Goal: Task Accomplishment & Management: Use online tool/utility

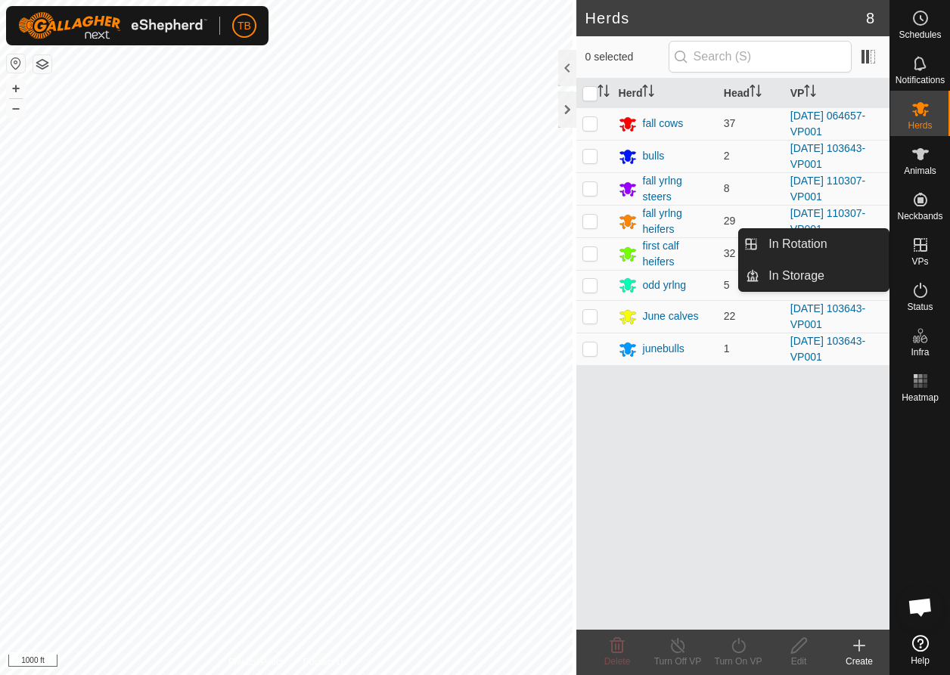
click at [919, 248] on icon at bounding box center [920, 245] width 18 height 18
click at [797, 245] on link "In Rotation" at bounding box center [823, 244] width 129 height 30
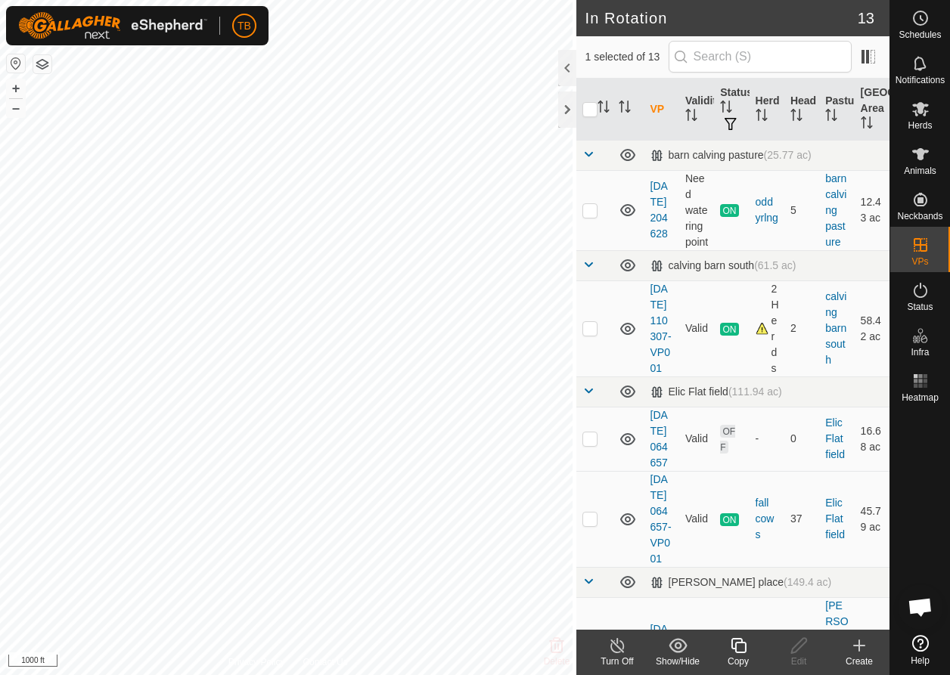
click at [749, 653] on copy-svg-icon at bounding box center [738, 646] width 61 height 18
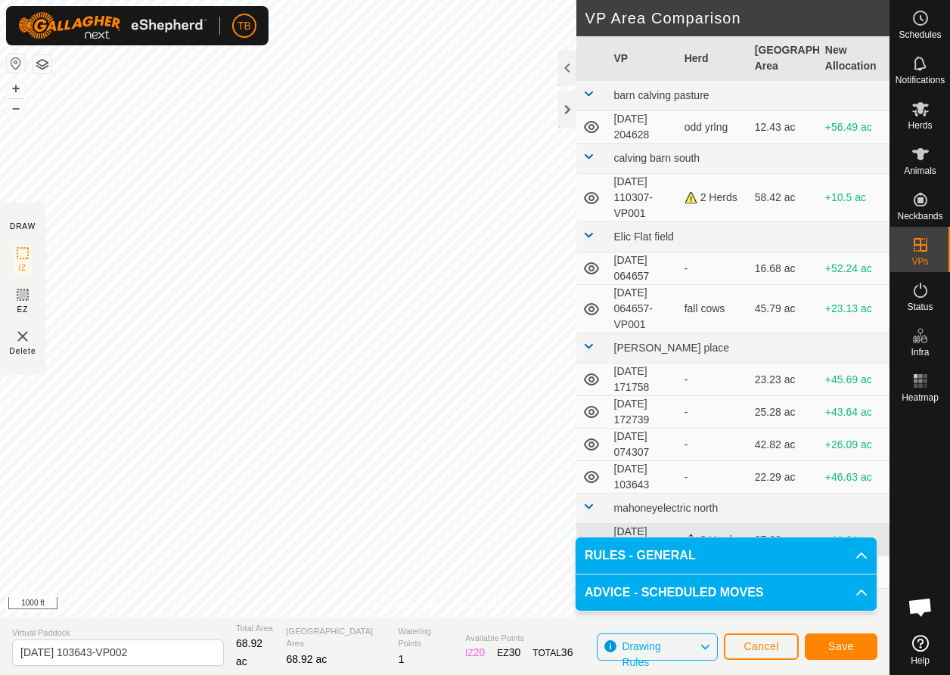
click at [853, 644] on span "Save" at bounding box center [841, 647] width 26 height 12
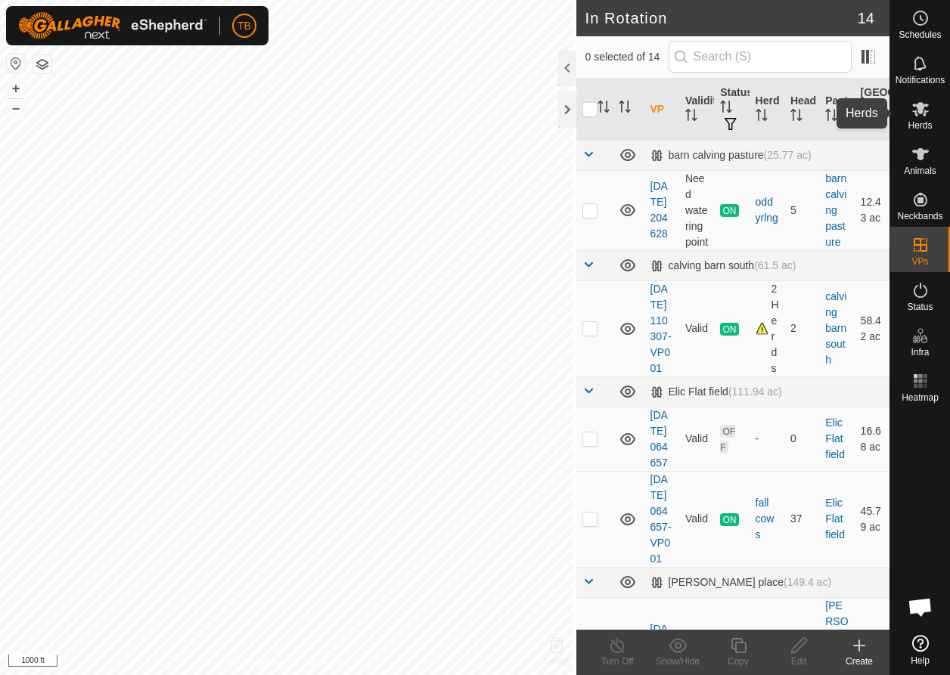
click at [923, 119] on es-mob-svg-icon at bounding box center [920, 109] width 27 height 24
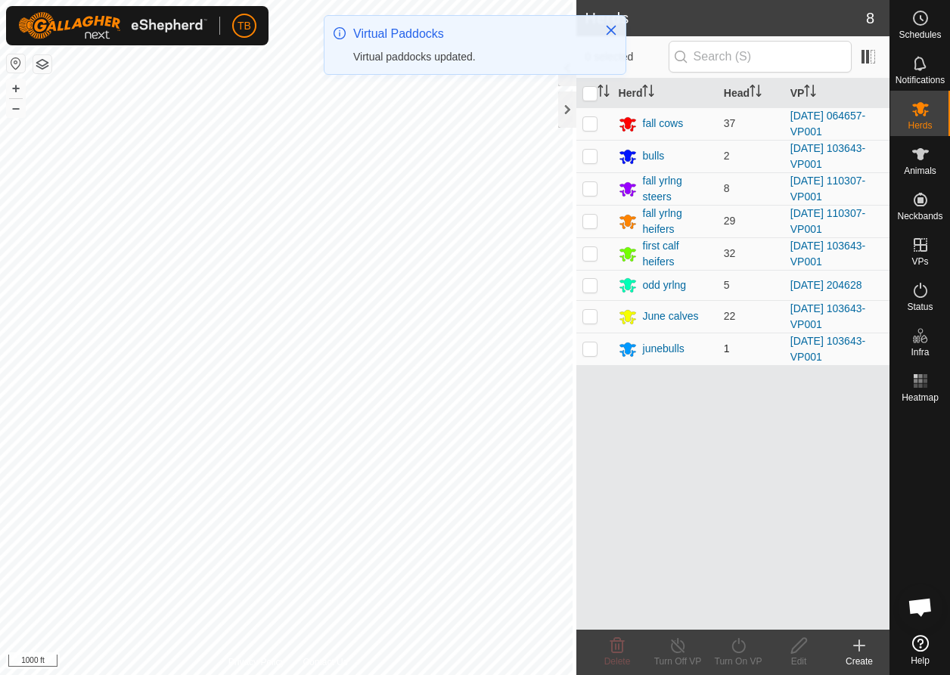
click at [585, 352] on p-checkbox at bounding box center [589, 349] width 15 height 12
checkbox input "true"
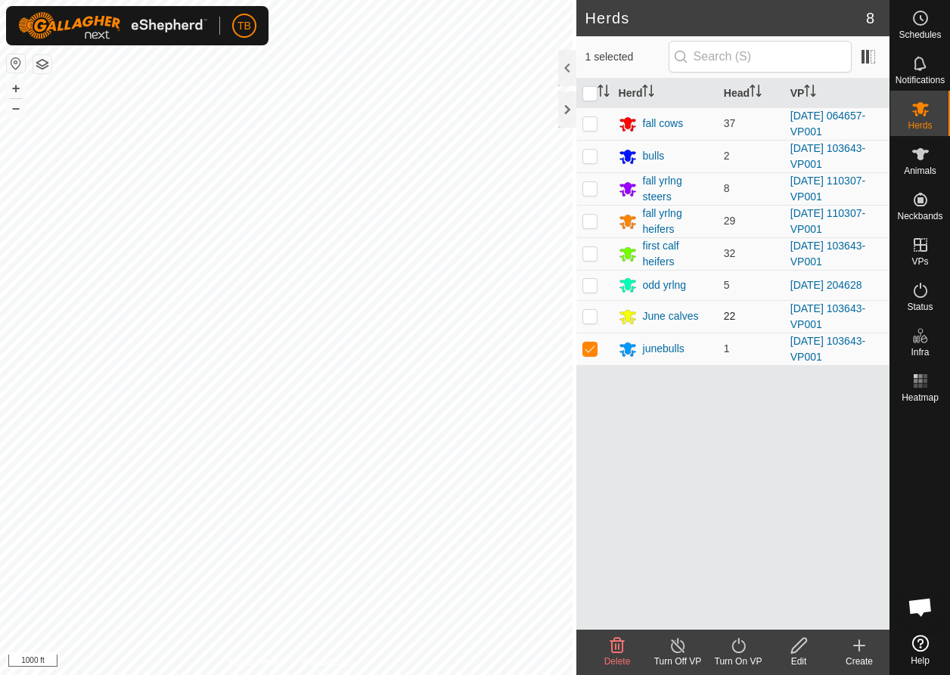
click at [590, 318] on p-checkbox at bounding box center [589, 316] width 15 height 12
checkbox input "true"
click at [588, 254] on p-checkbox at bounding box center [589, 253] width 15 height 12
checkbox input "true"
click at [582, 160] on p-checkbox at bounding box center [589, 156] width 15 height 12
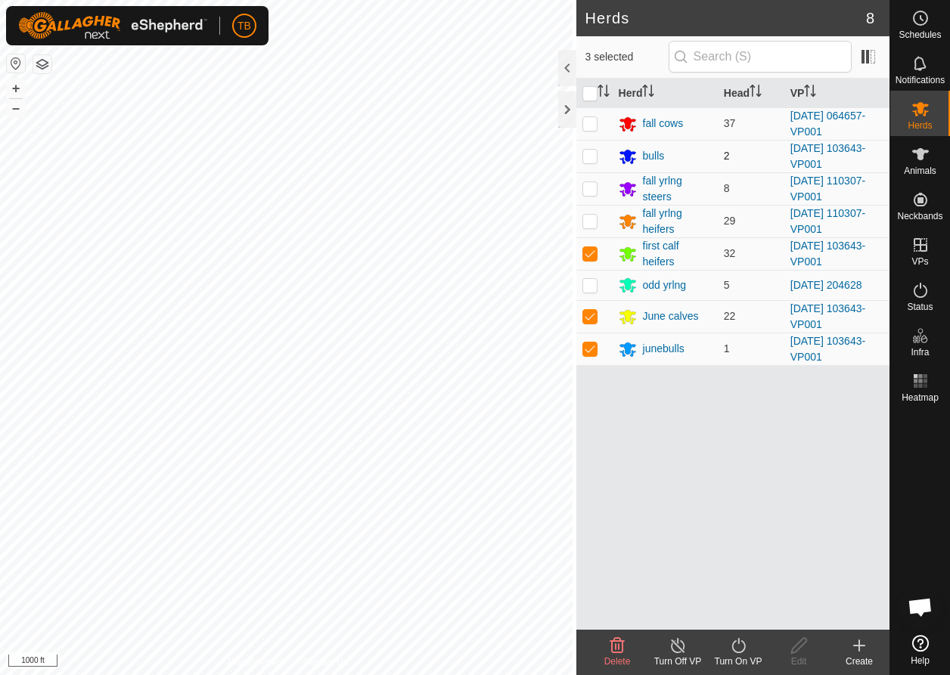
checkbox input "true"
click at [740, 652] on icon at bounding box center [738, 646] width 19 height 18
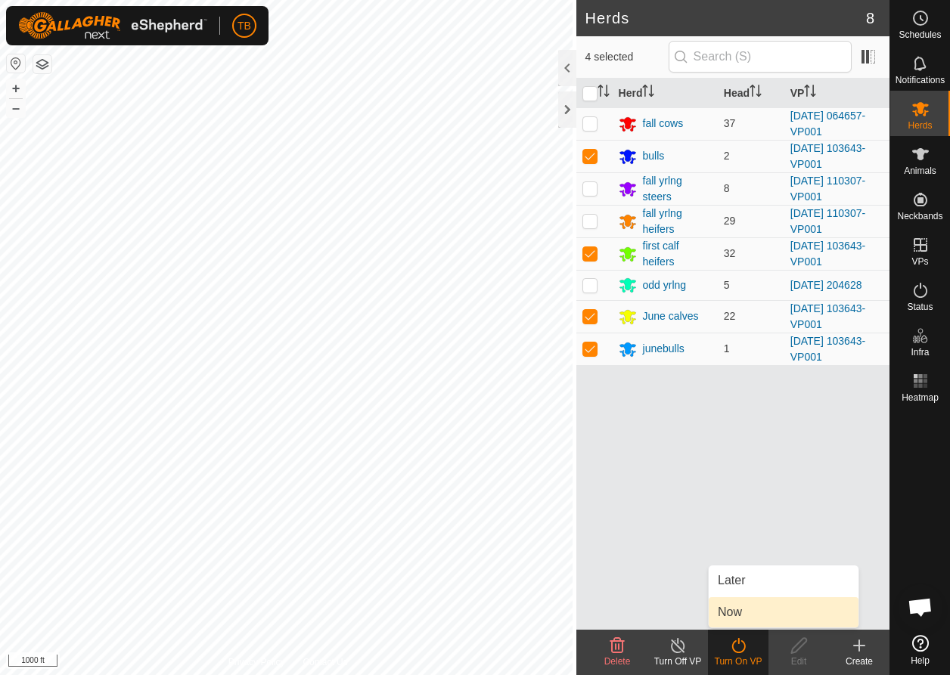
click at [738, 607] on link "Now" at bounding box center [784, 612] width 150 height 30
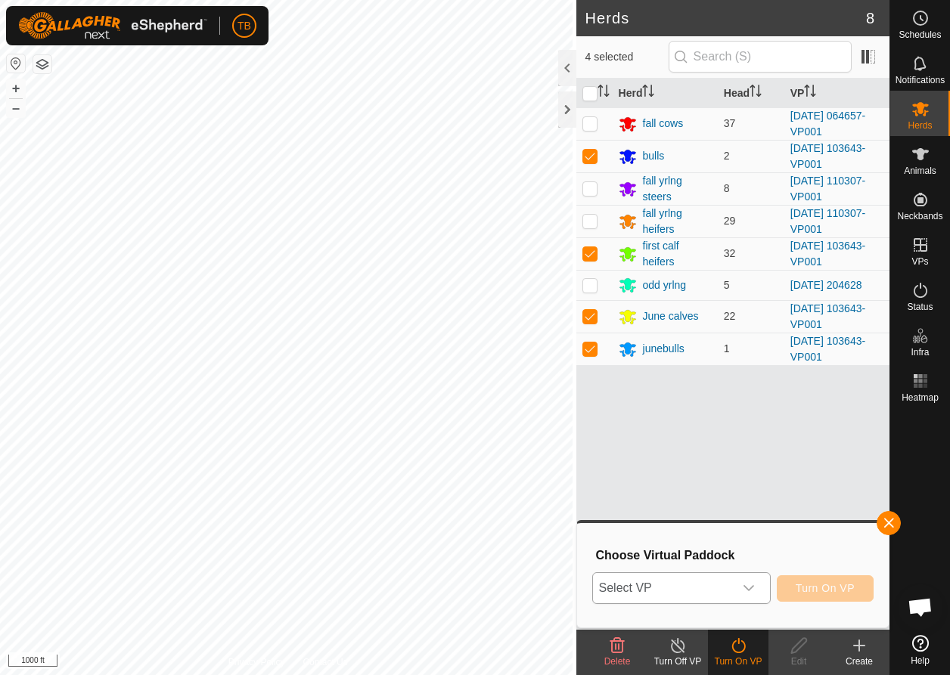
click at [751, 590] on icon "dropdown trigger" at bounding box center [749, 588] width 12 height 12
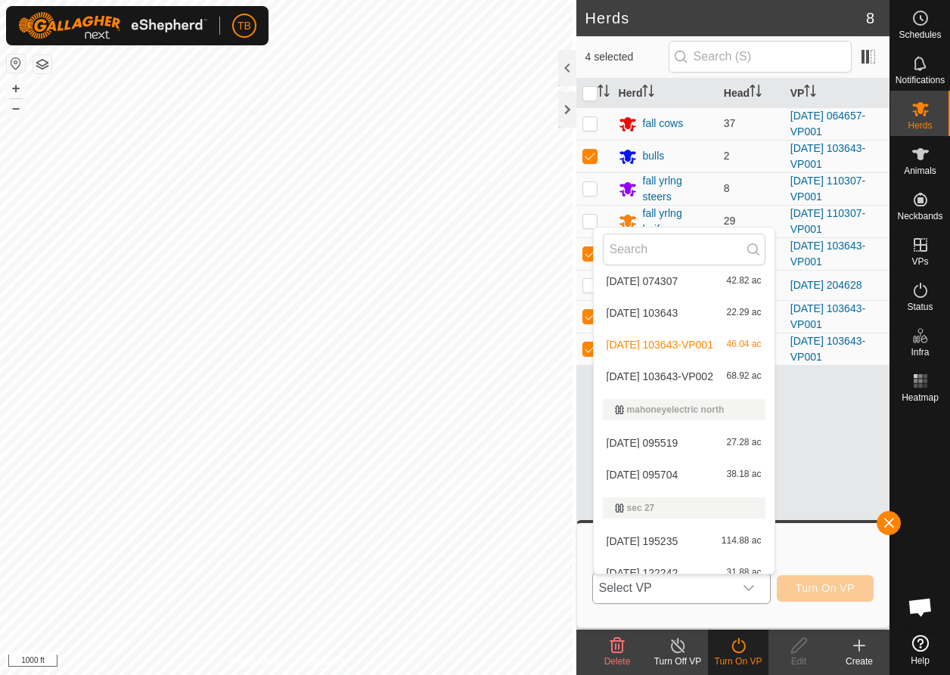
scroll to position [349, 0]
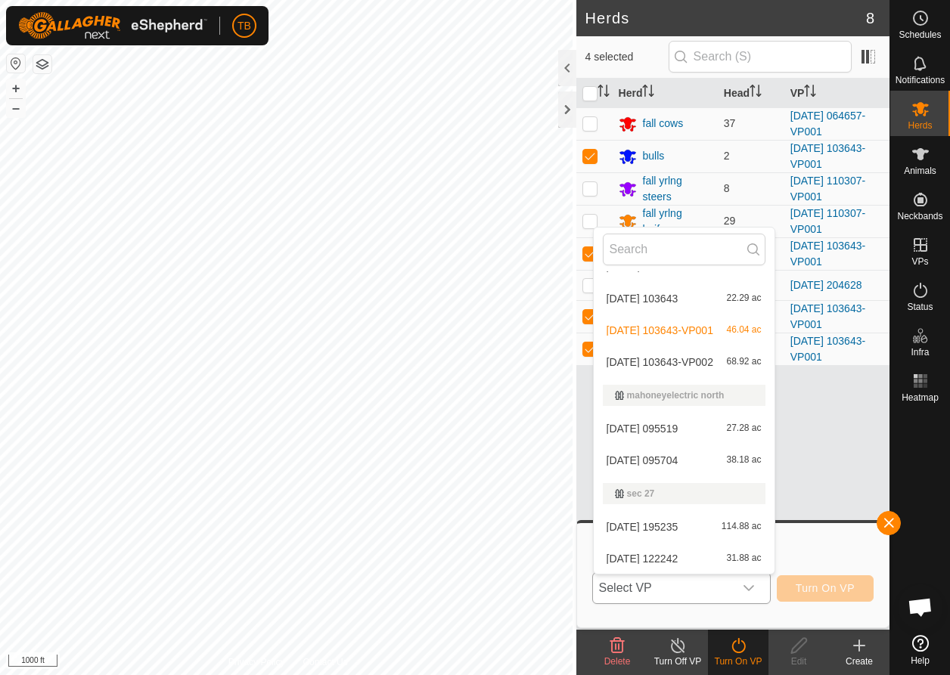
click at [676, 359] on li "[DATE] 103643-VP002 68.92 ac" at bounding box center [684, 362] width 181 height 30
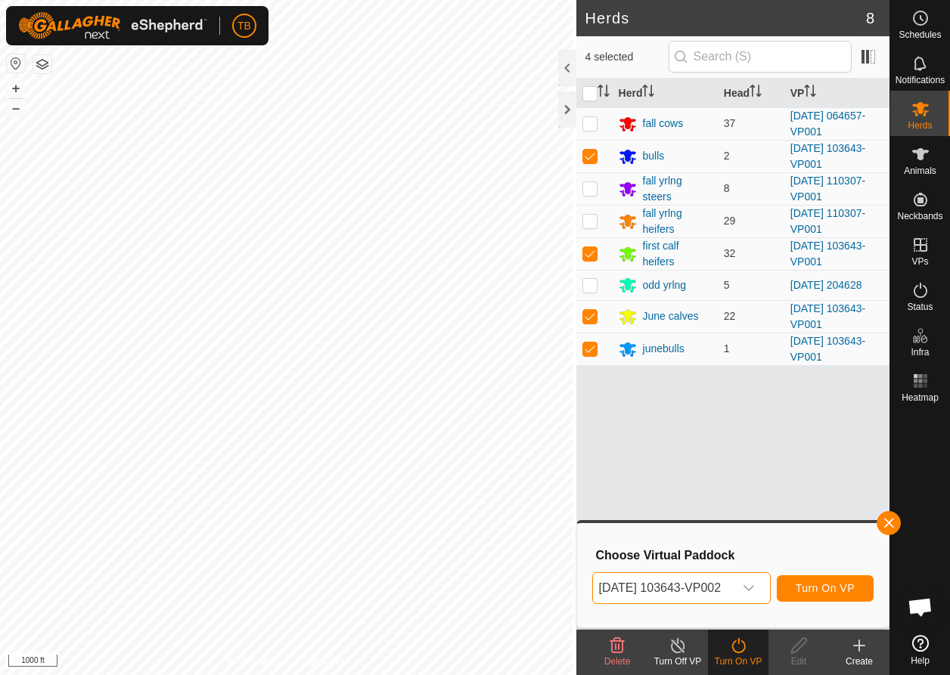
click at [825, 590] on span "Turn On VP" at bounding box center [825, 588] width 59 height 12
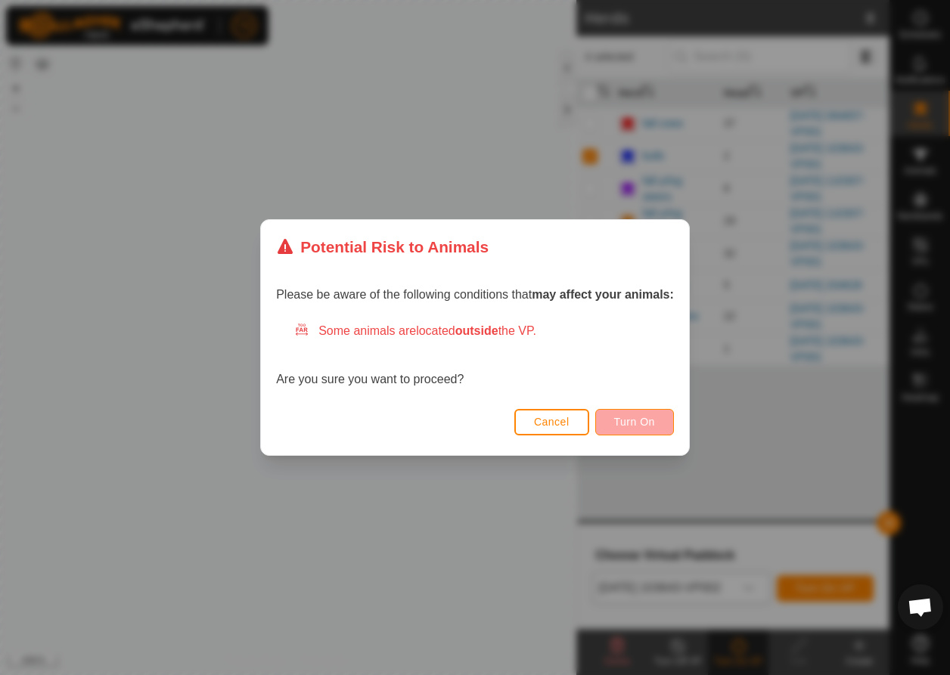
click at [639, 419] on span "Turn On" at bounding box center [634, 422] width 41 height 12
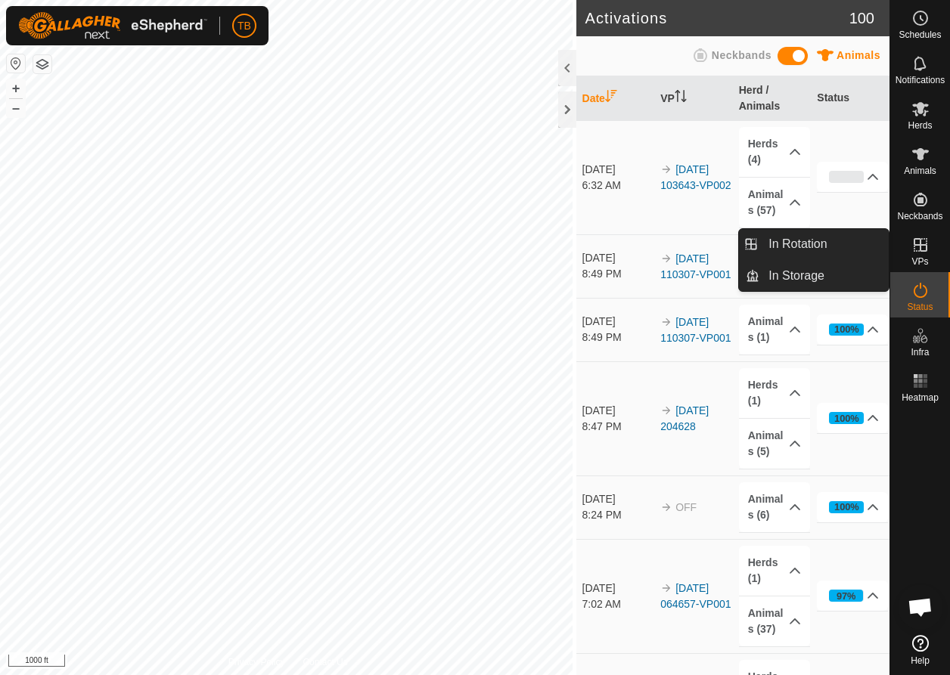
click at [928, 244] on icon at bounding box center [920, 245] width 18 height 18
click at [816, 251] on link "In Rotation" at bounding box center [823, 244] width 129 height 30
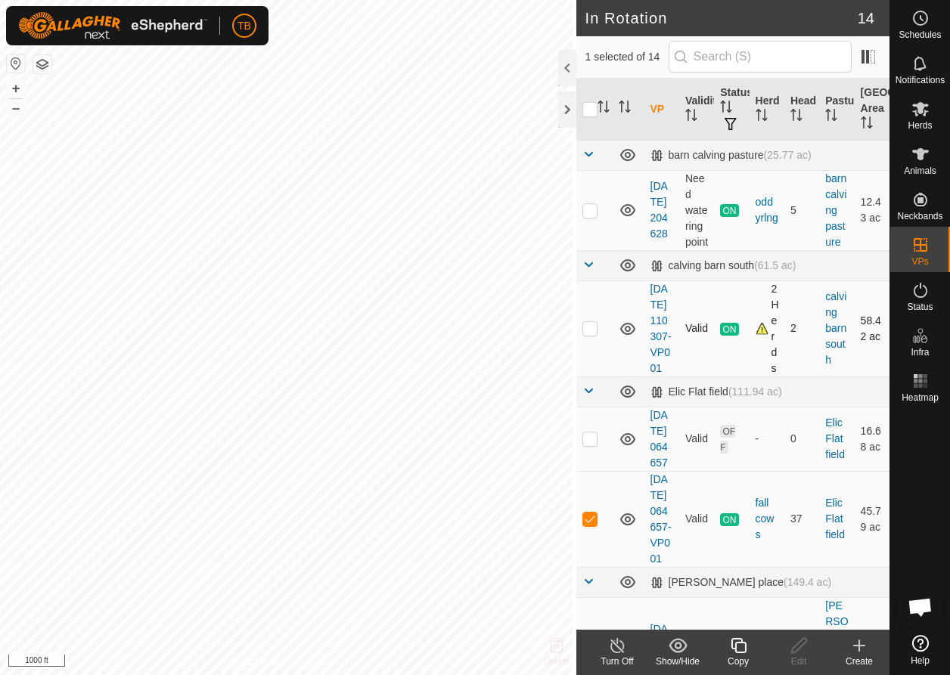
checkbox input "true"
checkbox input "false"
click at [744, 647] on icon at bounding box center [738, 646] width 19 height 18
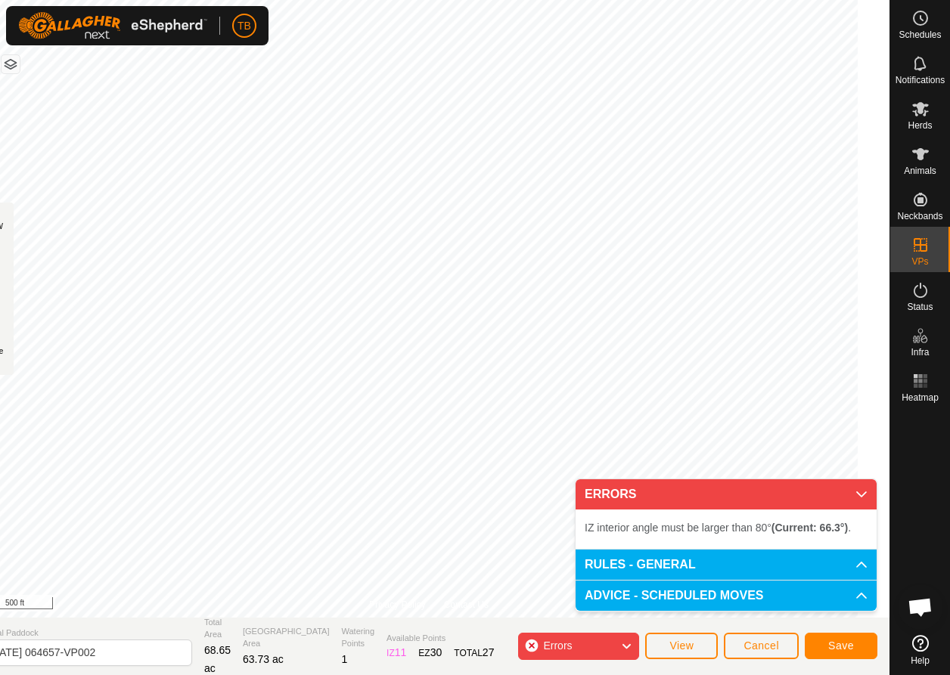
drag, startPoint x: 625, startPoint y: 641, endPoint x: 619, endPoint y: 634, distance: 9.1
click at [625, 641] on icon at bounding box center [626, 647] width 12 height 20
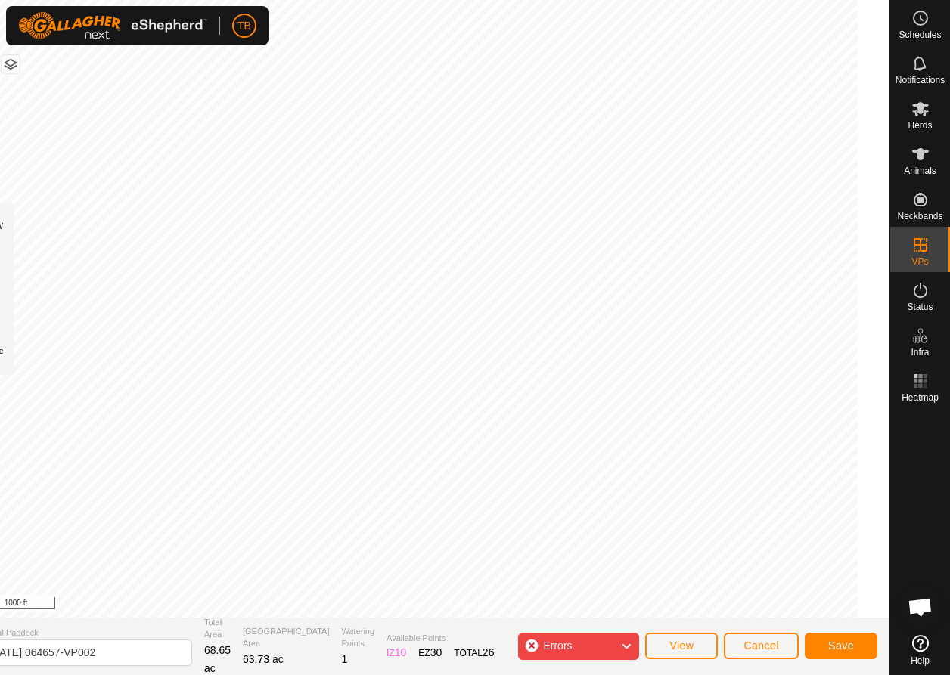
click at [838, 647] on span "Save" at bounding box center [841, 646] width 26 height 12
click at [619, 653] on div "Errors" at bounding box center [578, 646] width 121 height 27
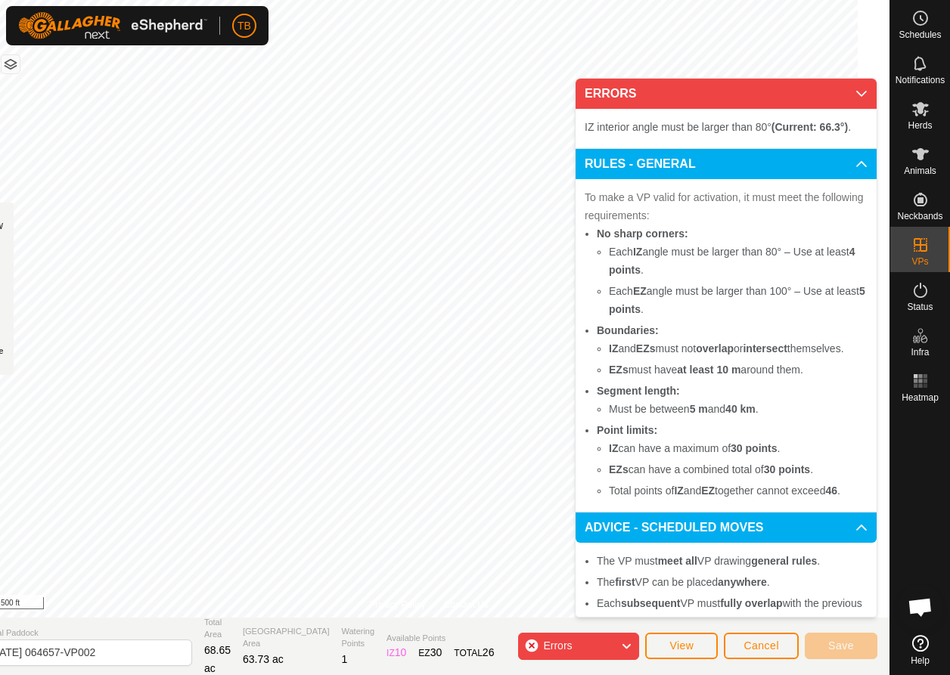
click at [839, 92] on p-accordion-header "ERRORS" at bounding box center [726, 94] width 301 height 30
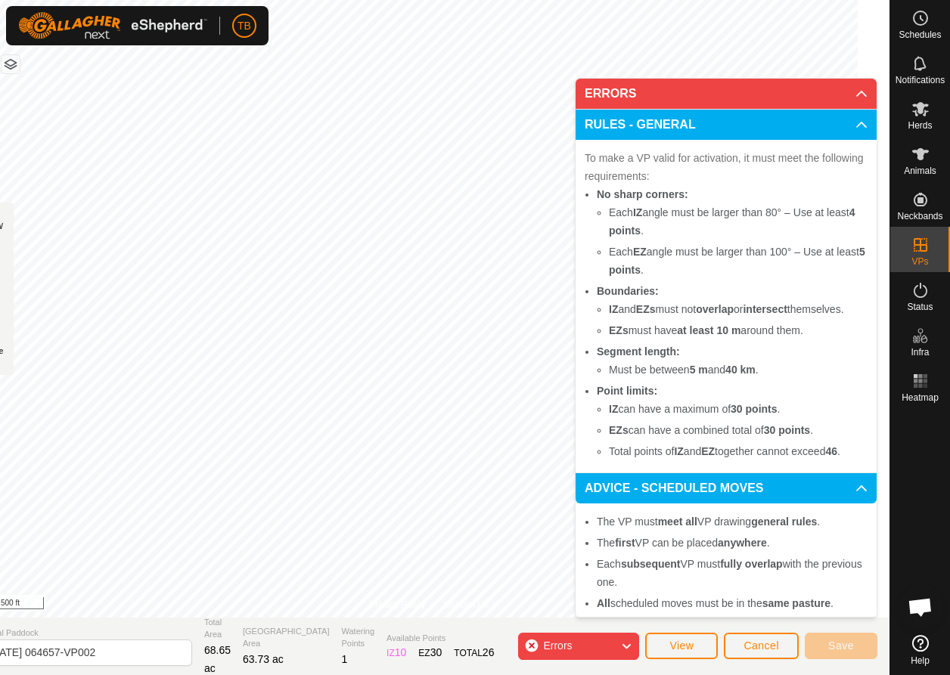
click at [746, 648] on span "Cancel" at bounding box center [761, 646] width 36 height 12
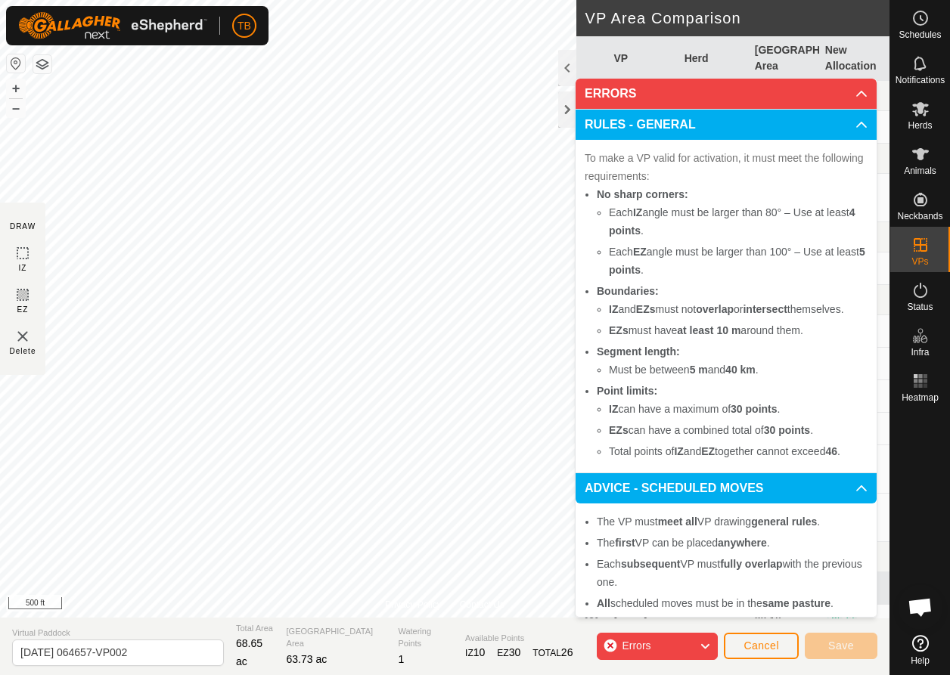
scroll to position [20, 0]
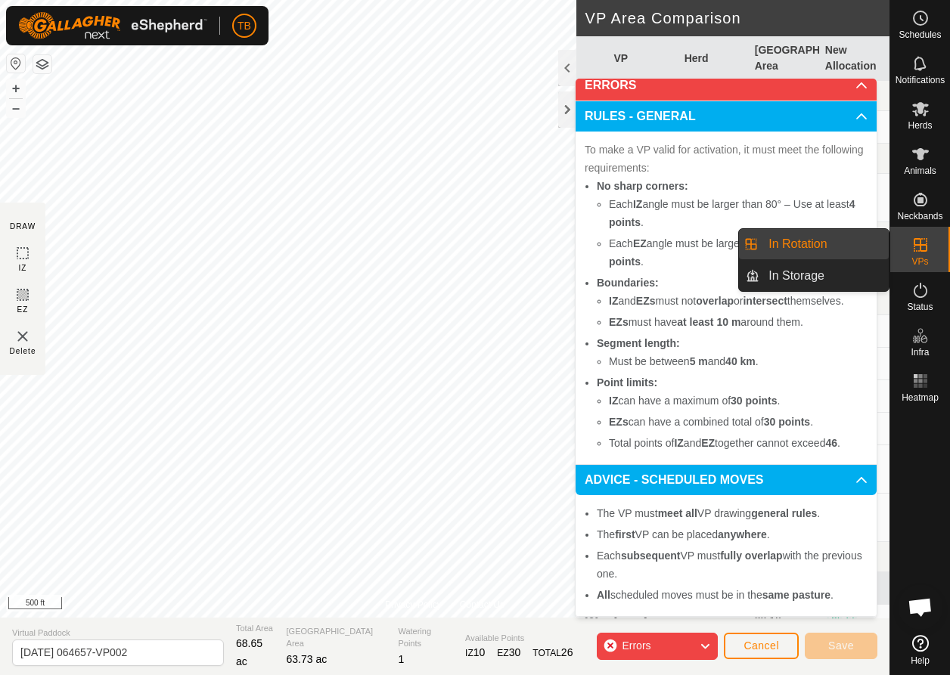
click at [920, 244] on icon at bounding box center [921, 245] width 14 height 14
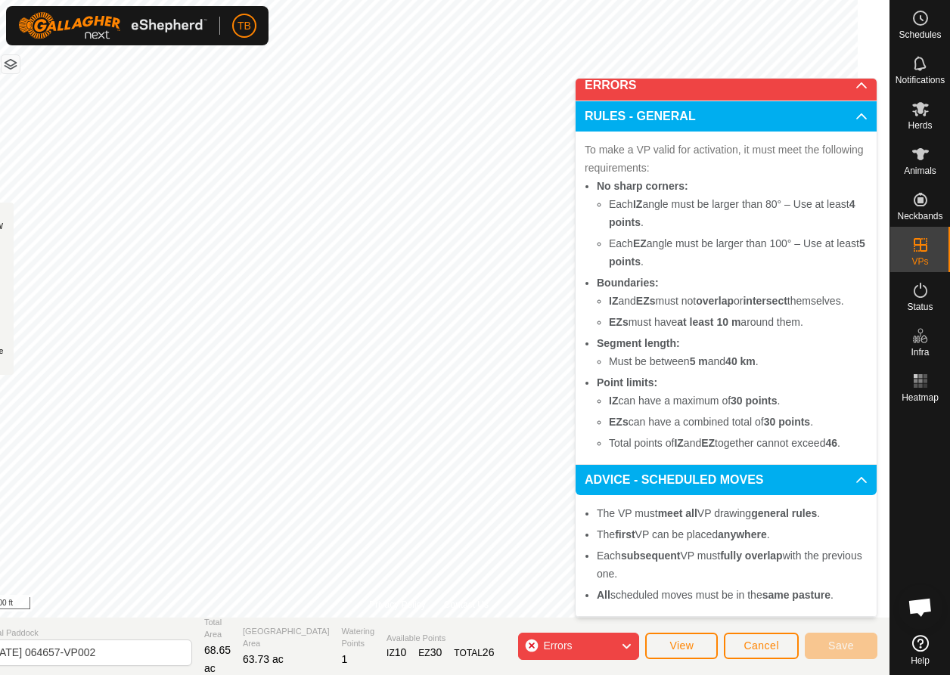
click at [769, 643] on span "Cancel" at bounding box center [761, 646] width 36 height 12
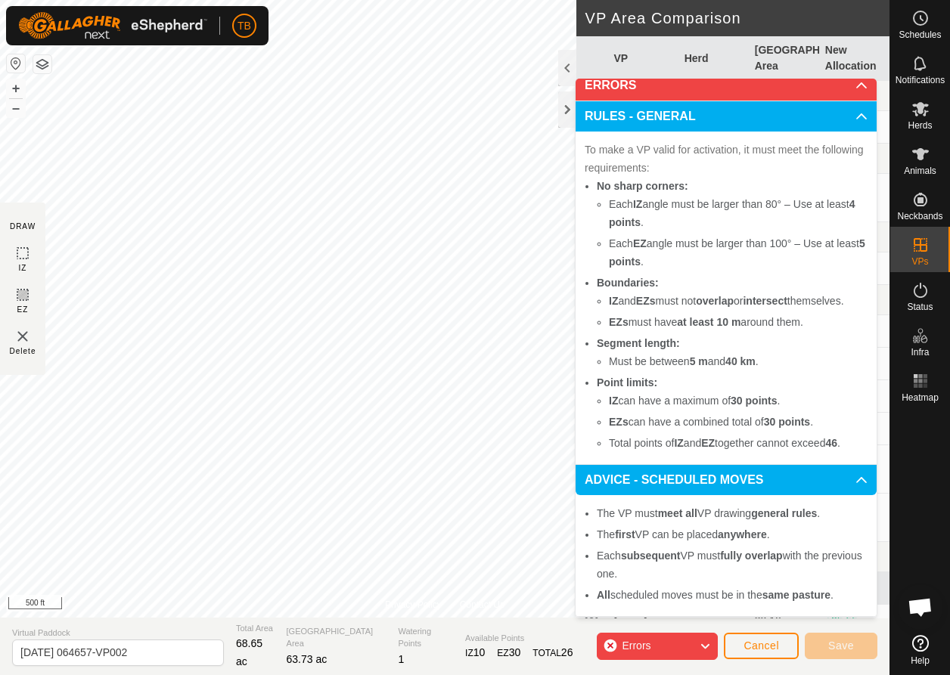
click at [765, 645] on span "Cancel" at bounding box center [761, 646] width 36 height 12
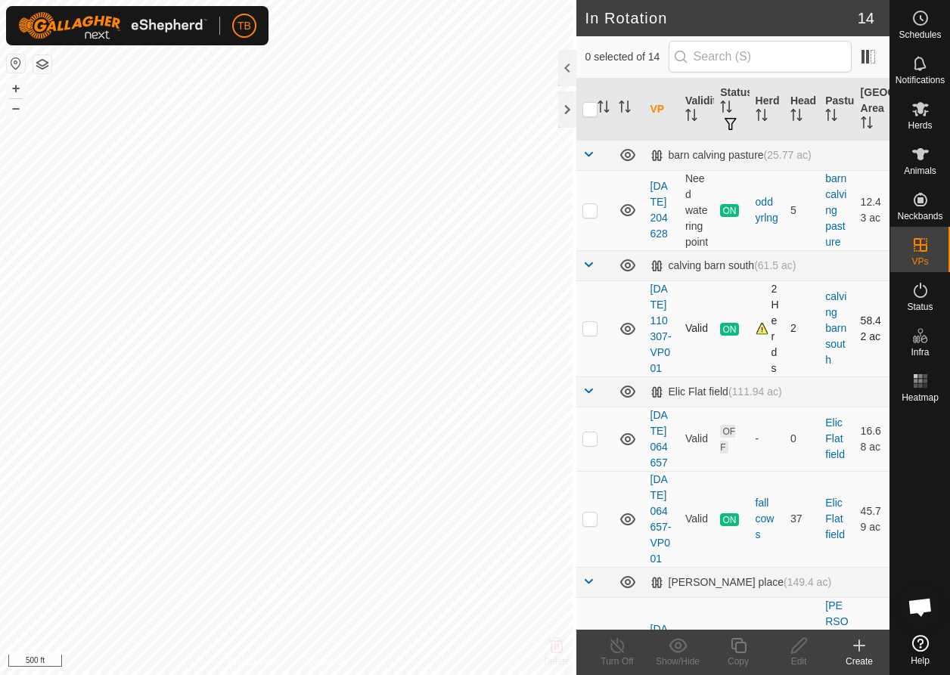
checkbox input "true"
click at [737, 656] on div "Copy" at bounding box center [738, 662] width 61 height 14
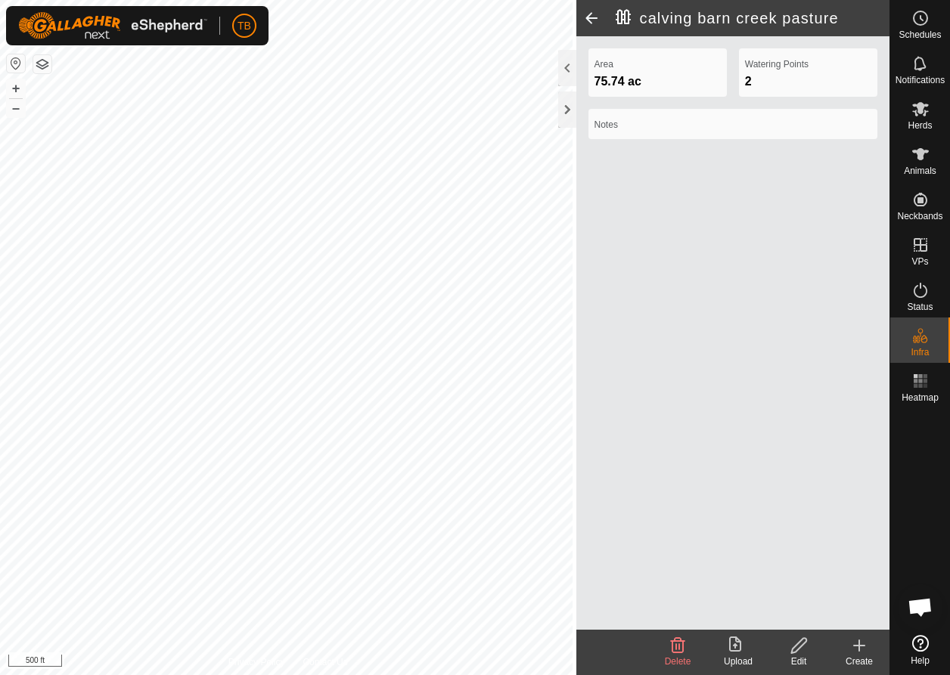
click at [859, 647] on icon at bounding box center [859, 646] width 0 height 11
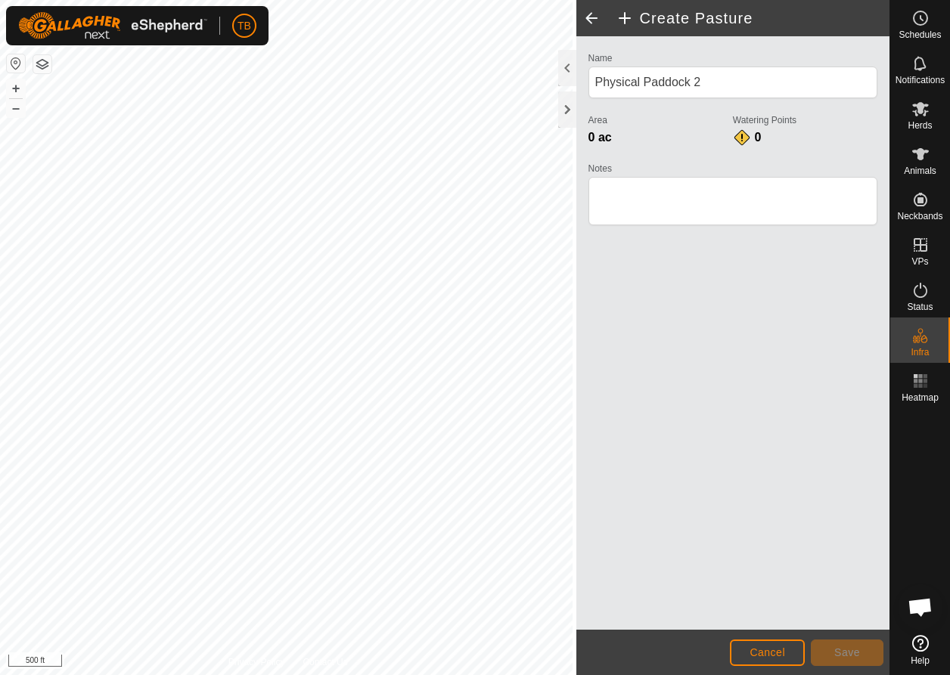
click at [769, 655] on span "Cancel" at bounding box center [768, 653] width 36 height 12
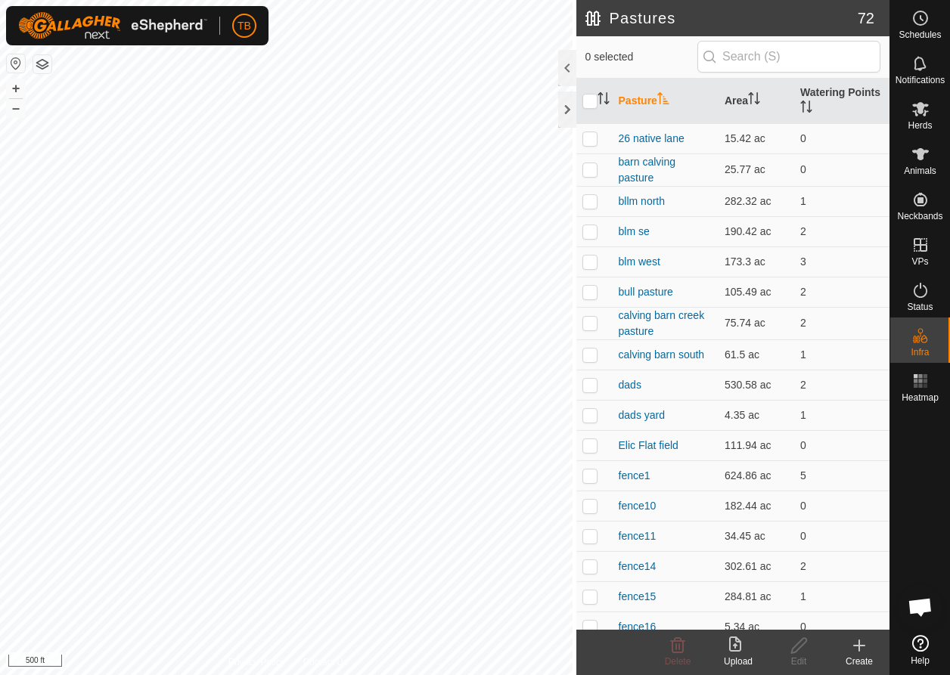
click at [855, 650] on icon at bounding box center [859, 646] width 18 height 18
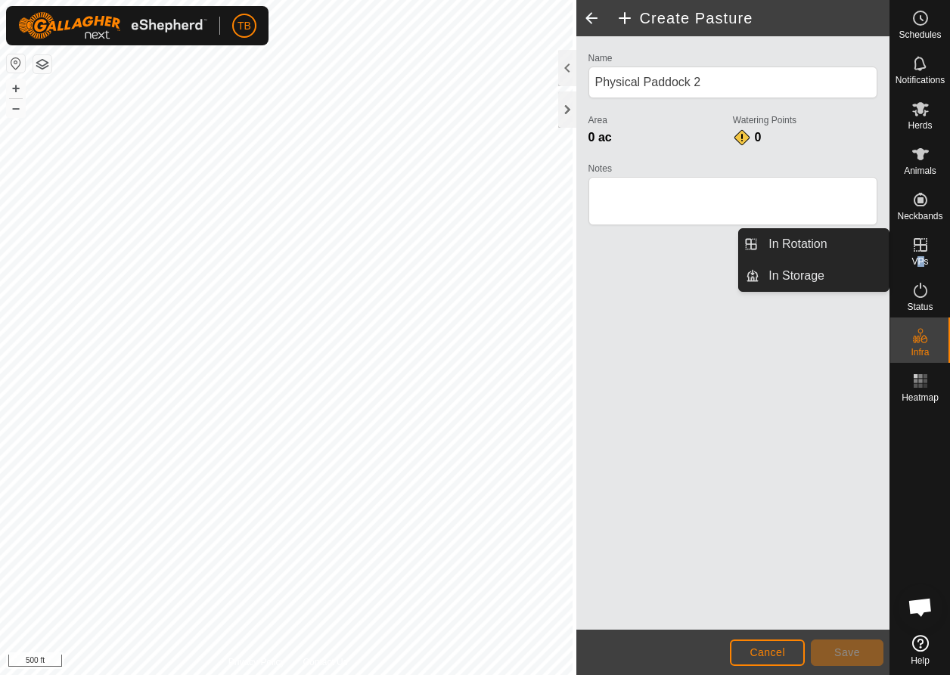
click at [921, 260] on span "VPs" at bounding box center [919, 261] width 17 height 9
click at [819, 250] on link "In Rotation" at bounding box center [823, 244] width 129 height 30
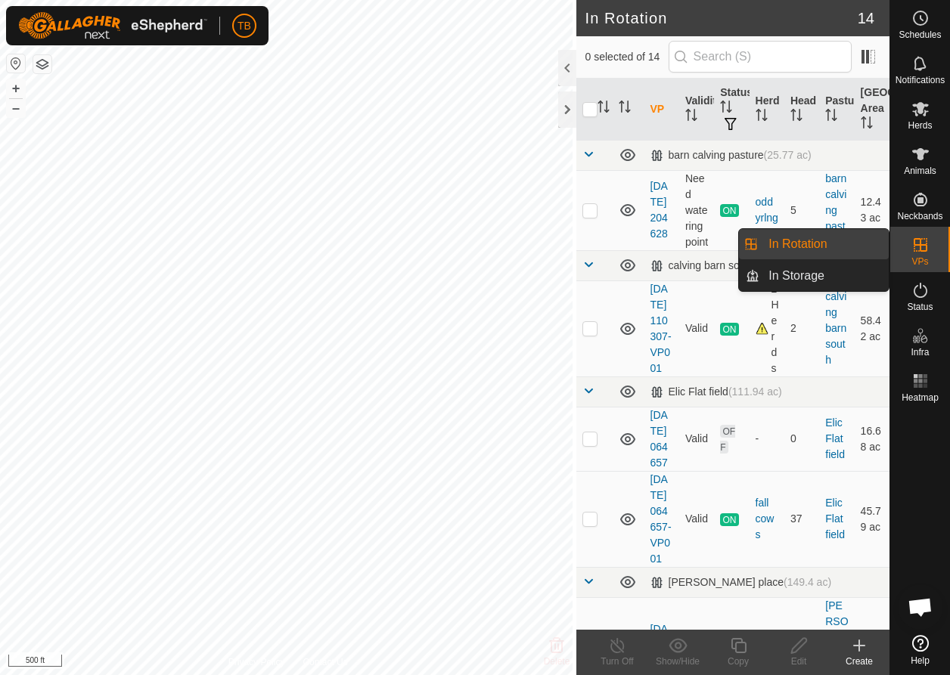
click at [922, 259] on span "VPs" at bounding box center [919, 261] width 17 height 9
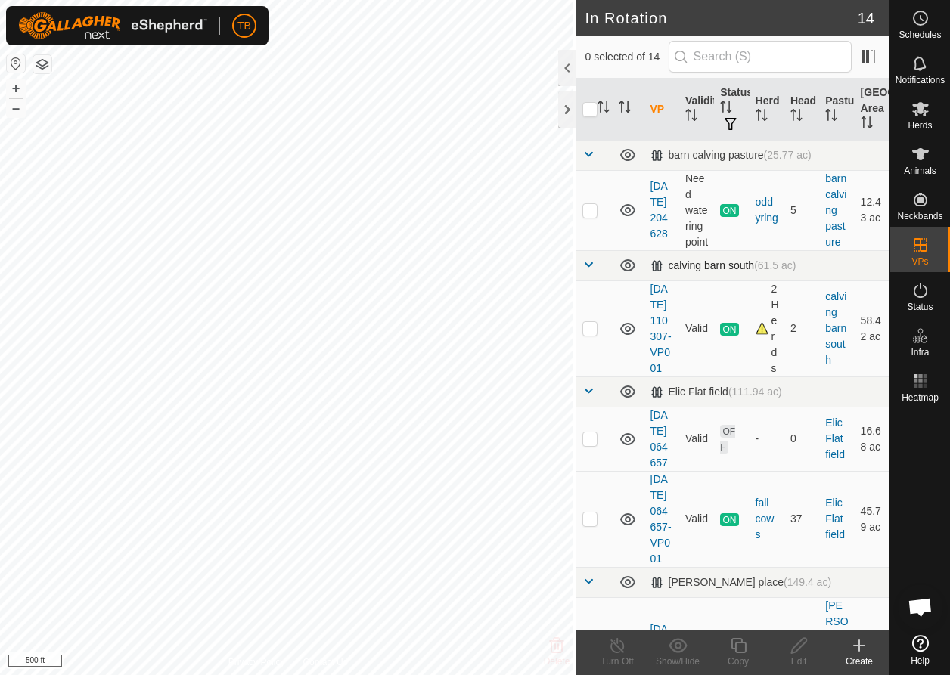
checkbox input "true"
click at [738, 647] on icon at bounding box center [738, 646] width 19 height 18
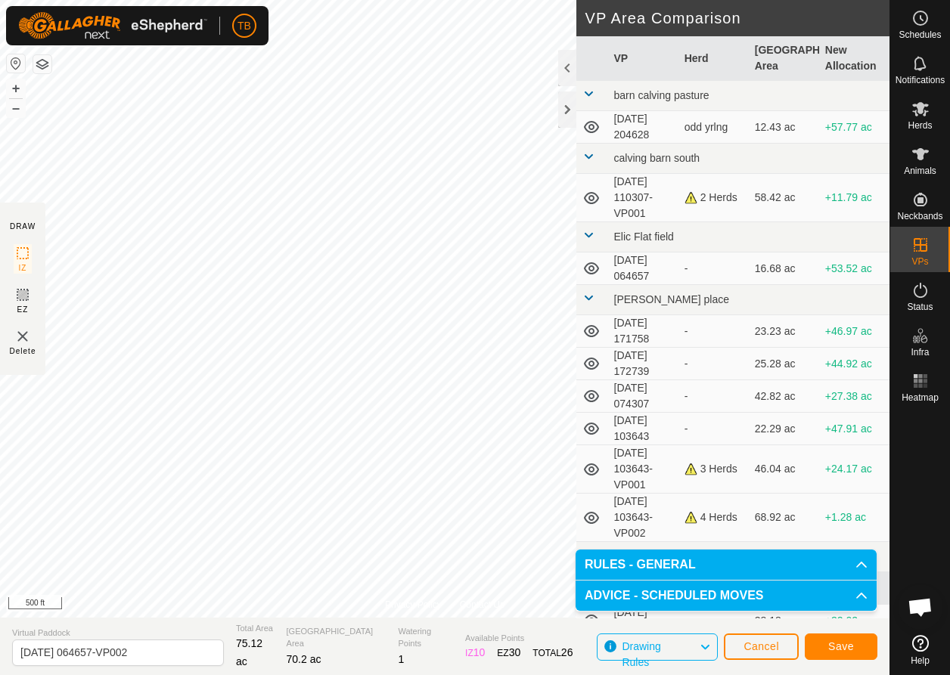
click at [849, 652] on span "Save" at bounding box center [841, 647] width 26 height 12
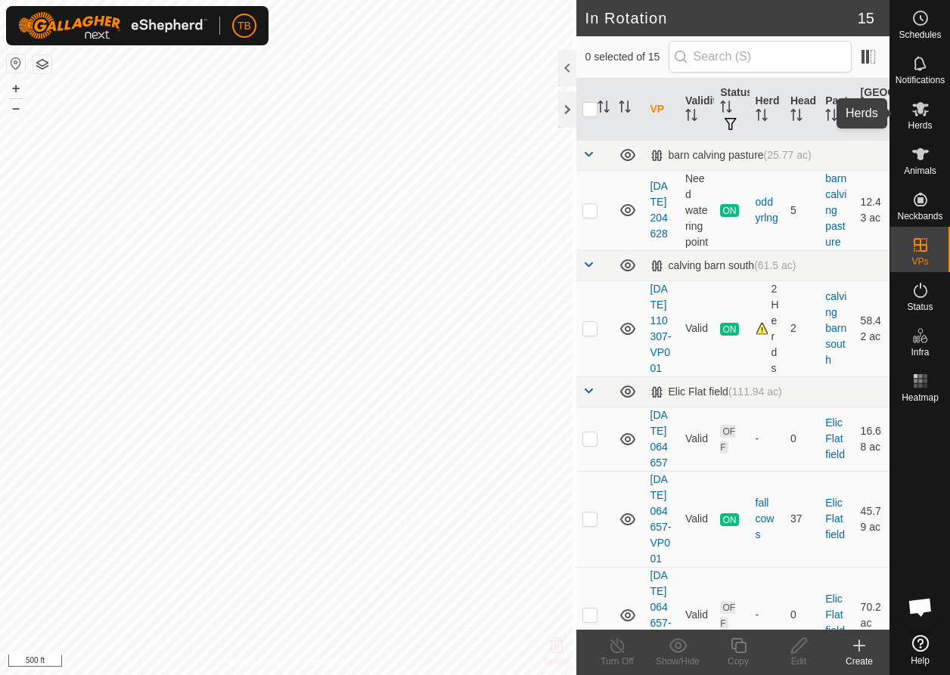
click at [915, 119] on es-mob-svg-icon at bounding box center [920, 109] width 27 height 24
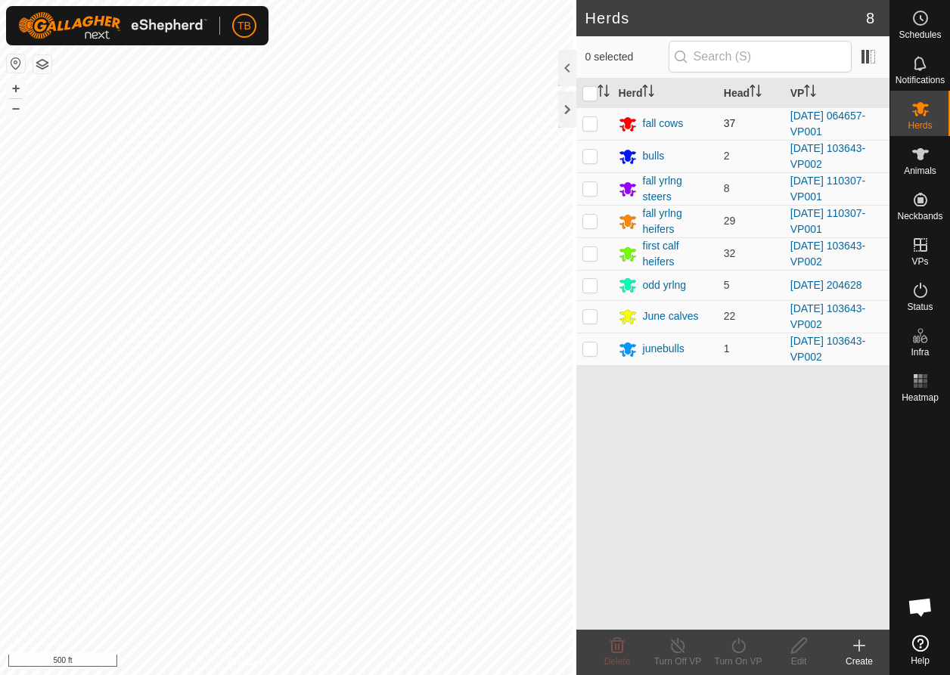
click at [582, 119] on p-checkbox at bounding box center [589, 123] width 15 height 12
checkbox input "true"
click at [738, 653] on icon at bounding box center [738, 645] width 14 height 15
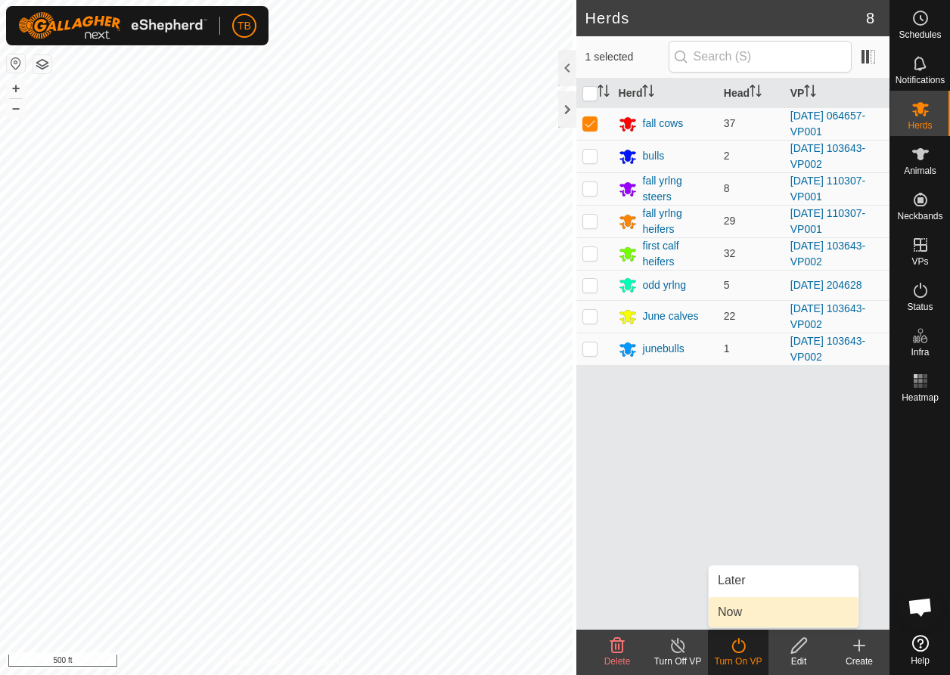
click at [736, 616] on link "Now" at bounding box center [784, 612] width 150 height 30
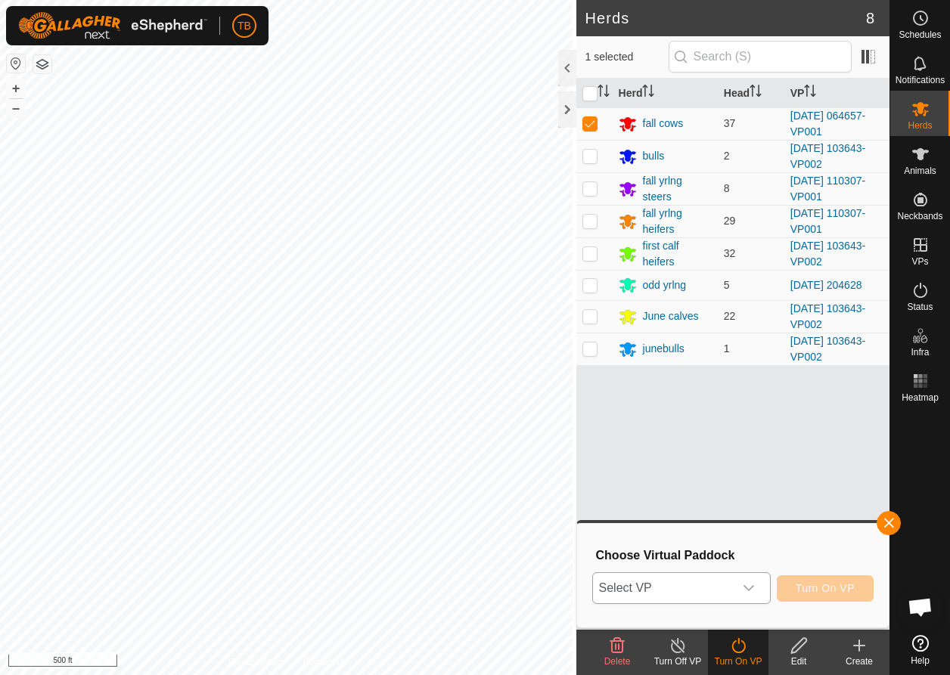
click at [753, 585] on icon "dropdown trigger" at bounding box center [749, 588] width 12 height 12
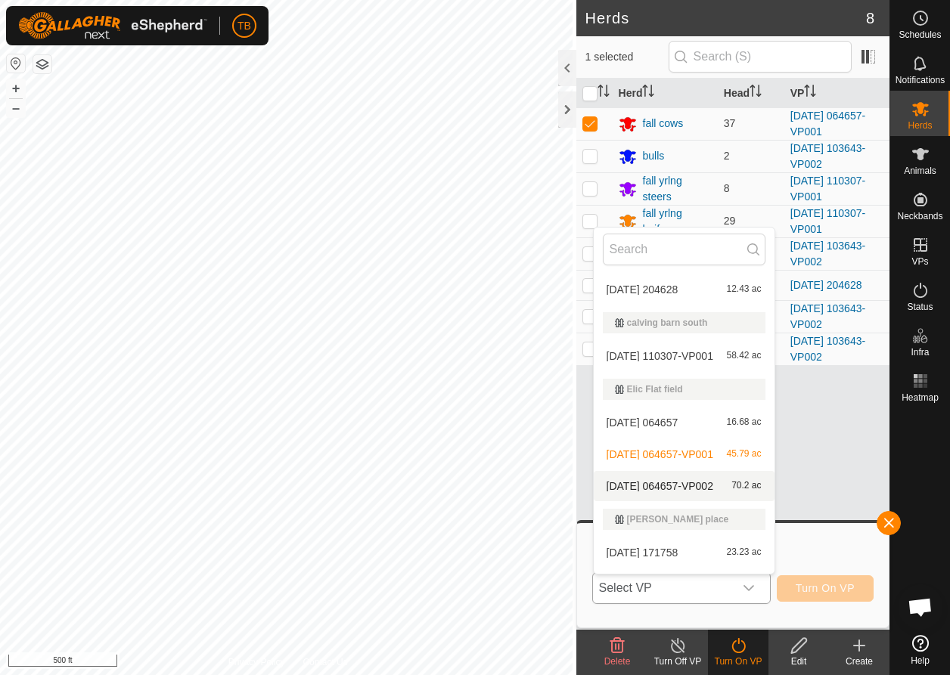
scroll to position [29, 0]
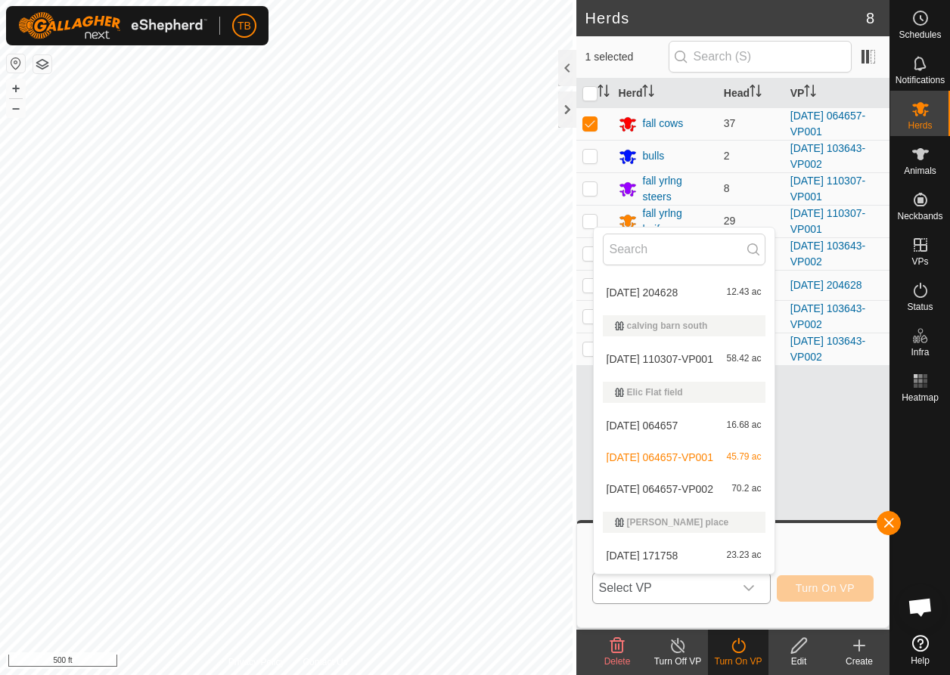
click at [672, 487] on li "[DATE] 064657-VP002 70.2 ac" at bounding box center [684, 489] width 181 height 30
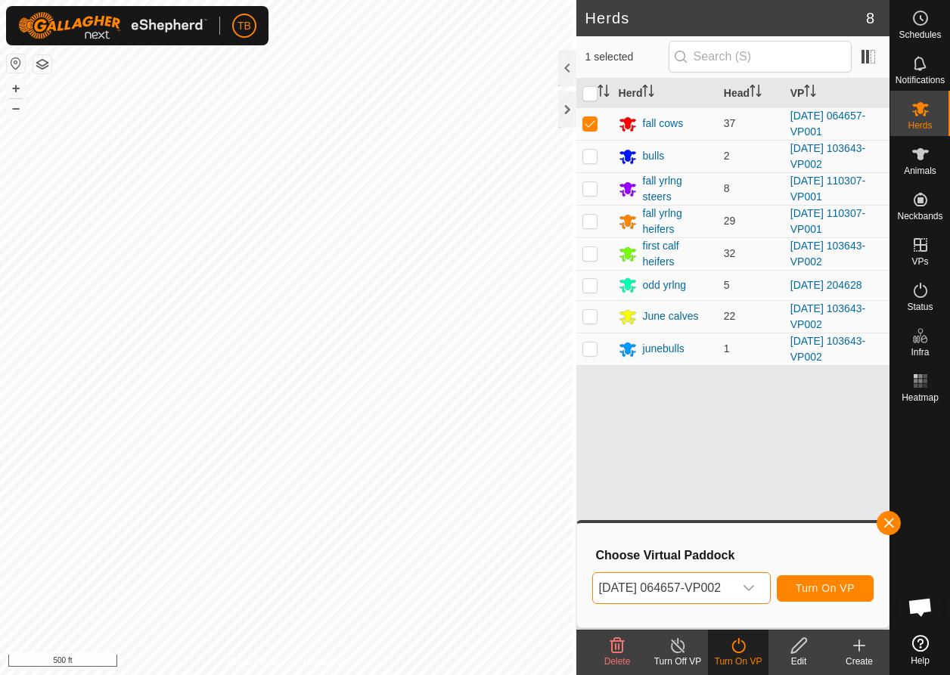
click at [826, 594] on span "Turn On VP" at bounding box center [825, 588] width 59 height 12
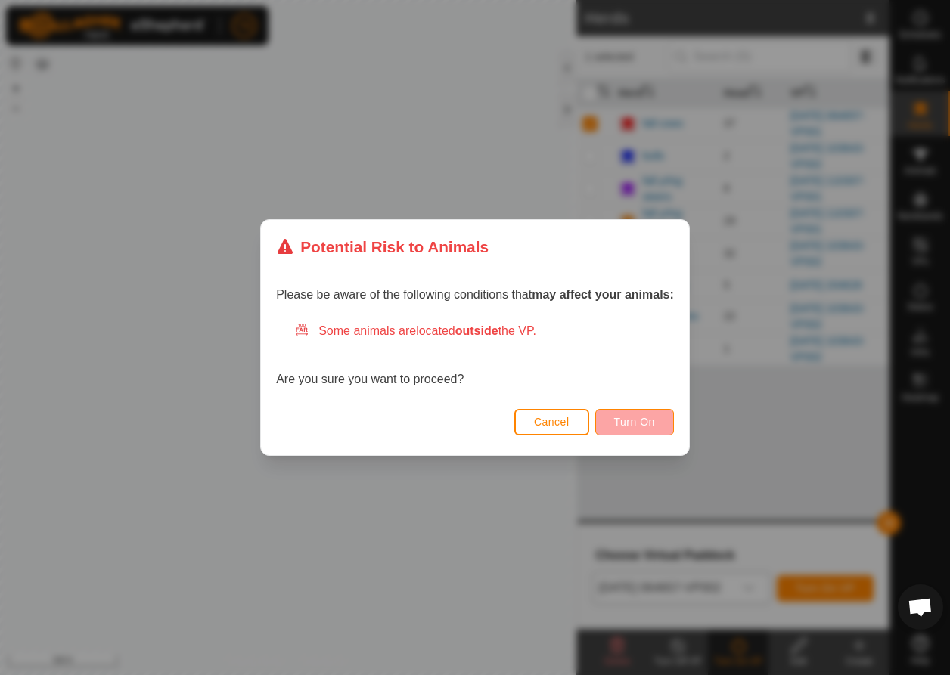
click at [661, 430] on button "Turn On" at bounding box center [634, 422] width 79 height 26
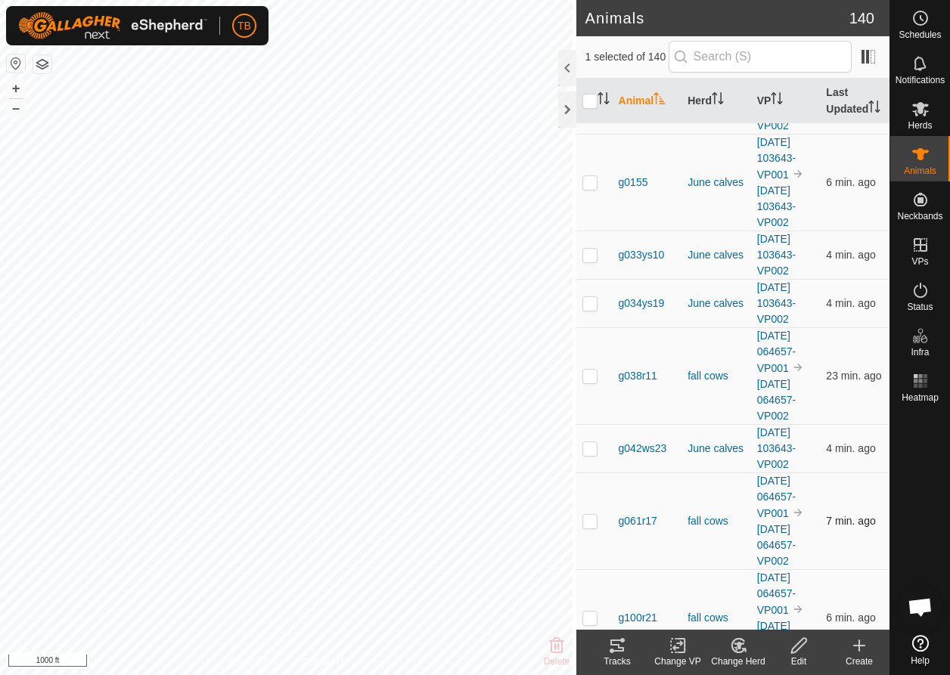
scroll to position [79, 0]
